Goal: Task Accomplishment & Management: Manage account settings

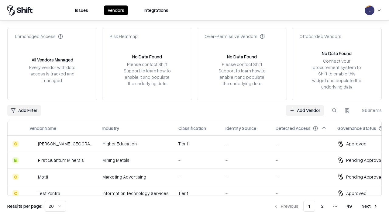
click at [304, 110] on link "Add Vendor" at bounding box center [305, 110] width 38 height 11
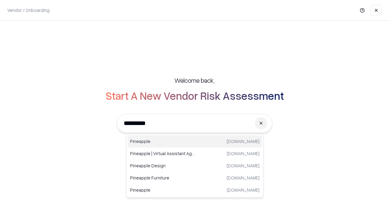
click at [195, 141] on div "Pineapple pineappleenergy.com" at bounding box center [194, 141] width 134 height 12
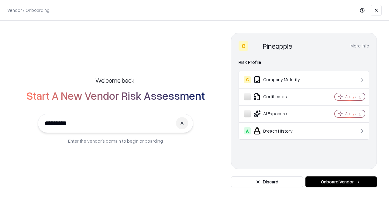
type input "*********"
click at [341, 182] on button "Onboard Vendor" at bounding box center [340, 181] width 71 height 11
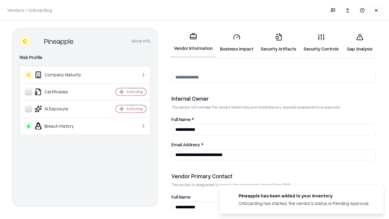
scroll to position [314, 0]
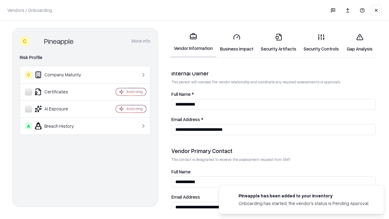
click at [236, 42] on link "Business Impact" at bounding box center [236, 43] width 41 height 28
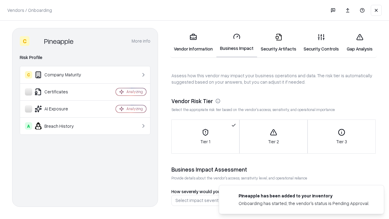
click at [278, 42] on link "Security Artifacts" at bounding box center [278, 43] width 43 height 28
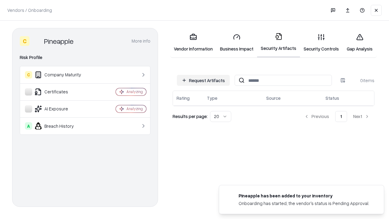
click at [203, 80] on button "Request Artifacts" at bounding box center [203, 80] width 53 height 11
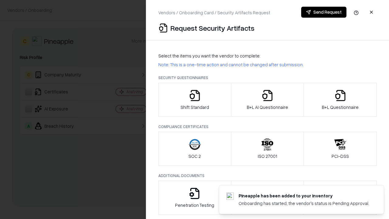
click at [194, 100] on icon "button" at bounding box center [194, 95] width 12 height 12
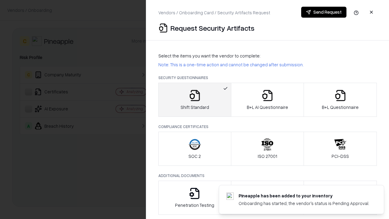
click at [323, 12] on button "Send Request" at bounding box center [323, 12] width 45 height 11
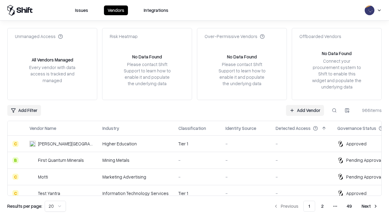
click at [334, 110] on button at bounding box center [333, 110] width 11 height 11
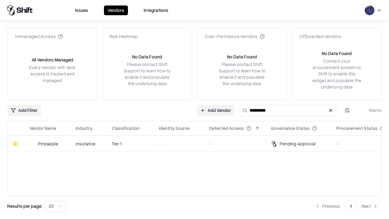
type input "*********"
click at [198, 143] on div "-" at bounding box center [179, 143] width 40 height 6
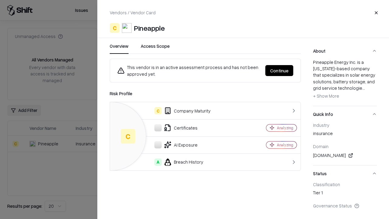
click at [279, 70] on button "Continue" at bounding box center [279, 70] width 28 height 11
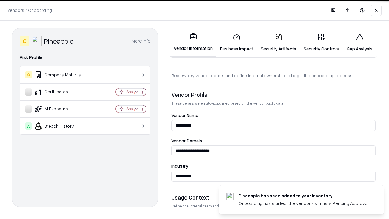
click at [278, 42] on link "Security Artifacts" at bounding box center [278, 43] width 43 height 28
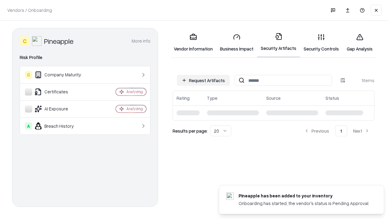
click at [359, 42] on link "Gap Analysis" at bounding box center [359, 43] width 34 height 28
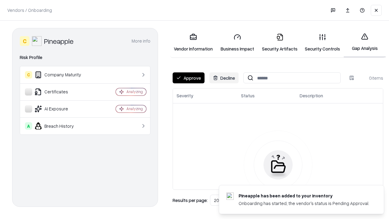
click at [188, 78] on button "Approve" at bounding box center [188, 77] width 32 height 11
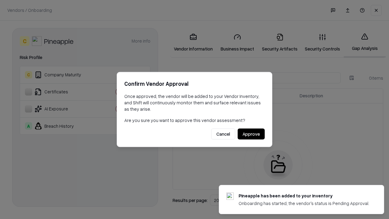
click at [251, 134] on button "Approve" at bounding box center [250, 133] width 27 height 11
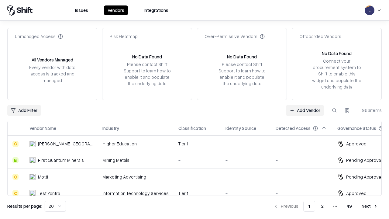
type input "*********"
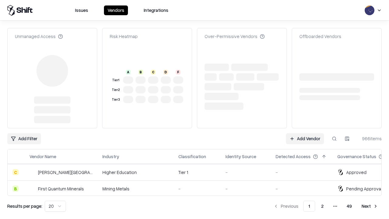
click at [304, 133] on link "Add Vendor" at bounding box center [305, 138] width 38 height 11
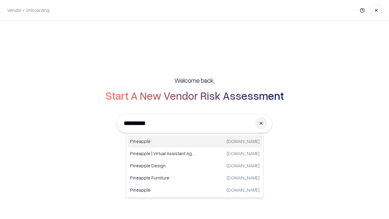
click at [195, 141] on div "Pineapple pineappleenergy.com" at bounding box center [194, 141] width 134 height 12
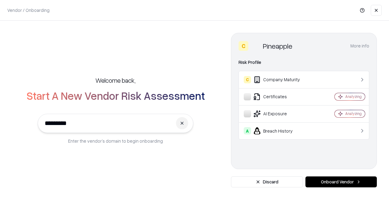
type input "*********"
click at [341, 182] on button "Onboard Vendor" at bounding box center [340, 181] width 71 height 11
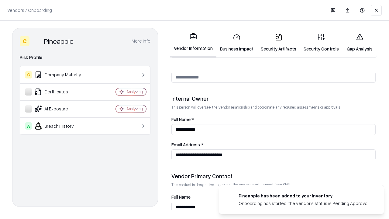
scroll to position [314, 0]
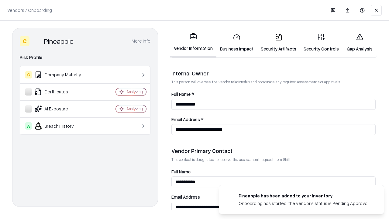
click at [359, 42] on link "Gap Analysis" at bounding box center [359, 43] width 34 height 28
